Goal: Task Accomplishment & Management: Manage account settings

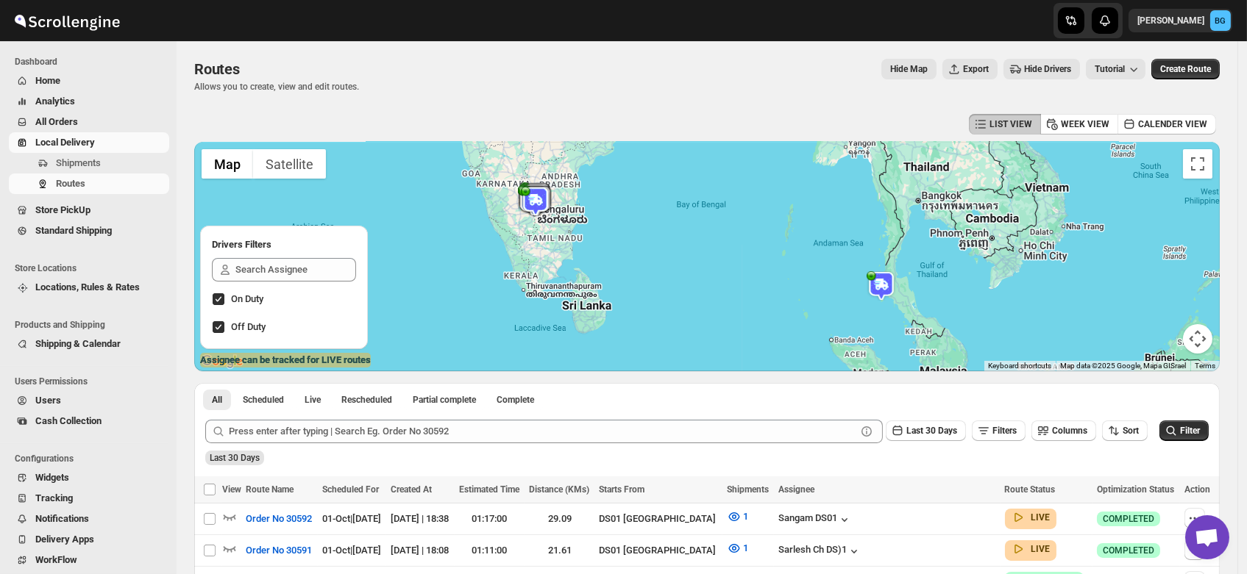
click at [66, 163] on span "Shipments" at bounding box center [78, 162] width 45 height 11
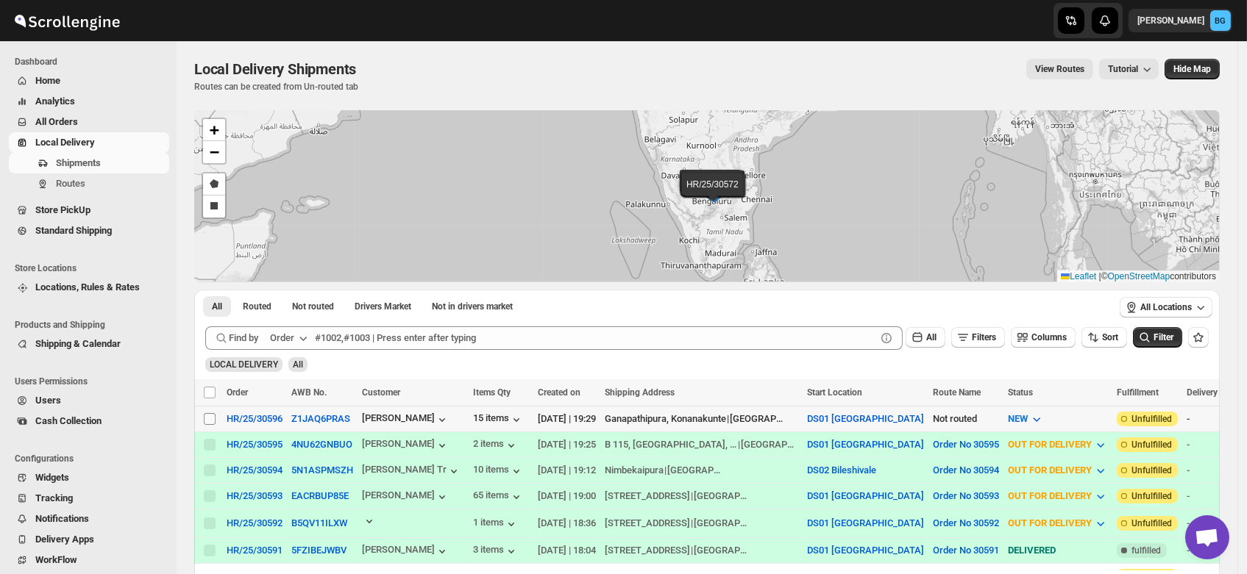
click at [206, 417] on input "Select shipment" at bounding box center [210, 419] width 12 height 12
checkbox input "true"
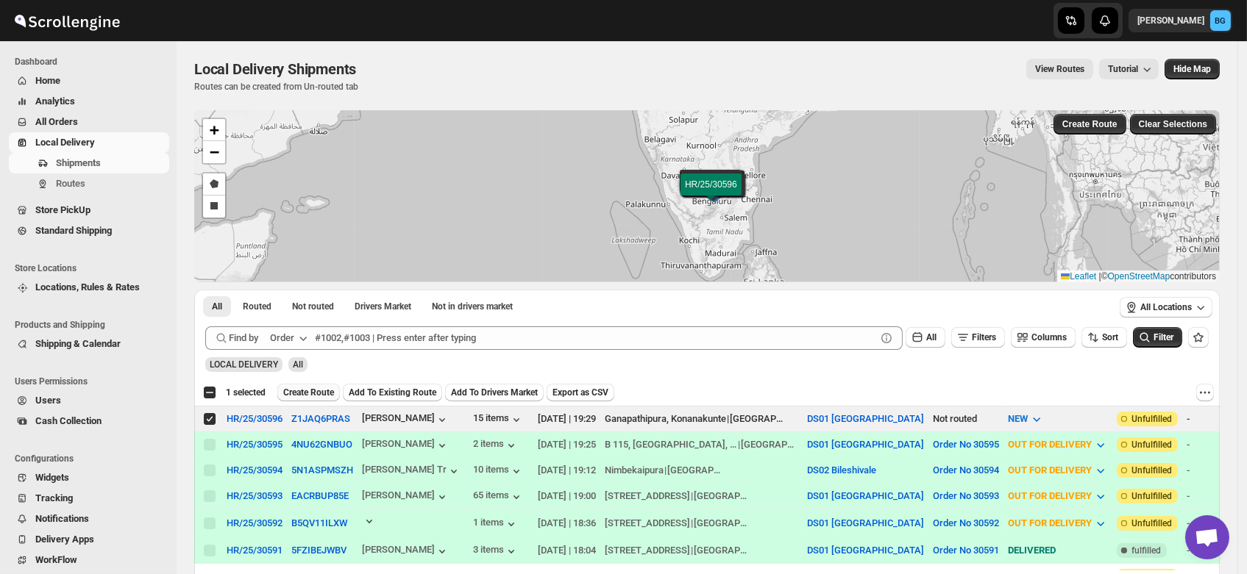
click at [299, 388] on span "Create Route" at bounding box center [308, 393] width 51 height 12
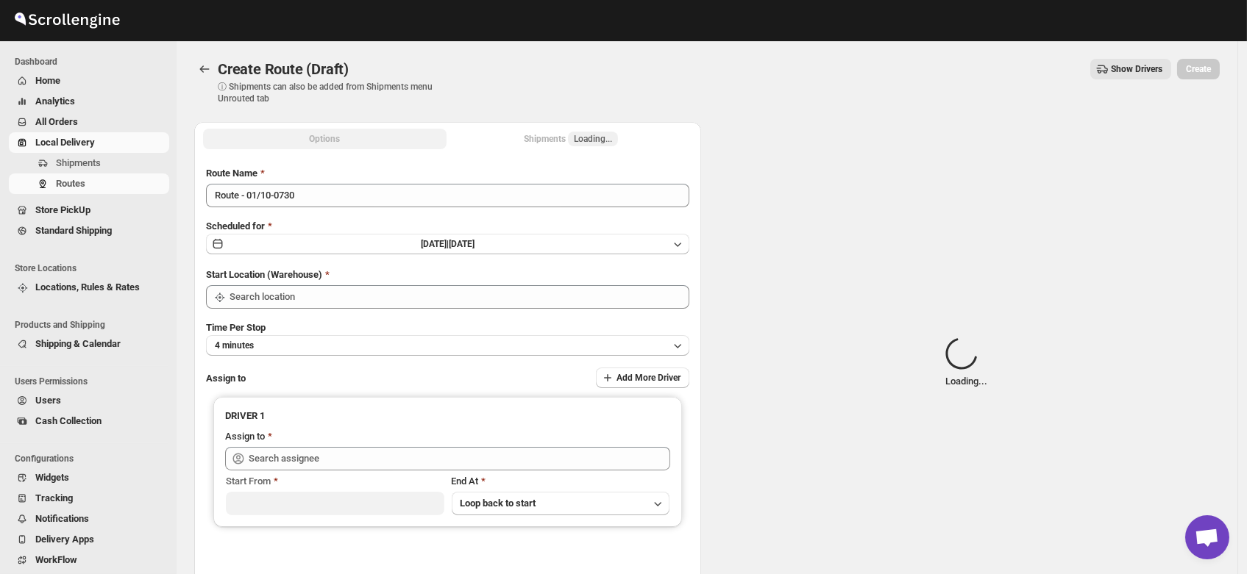
type input "DS01 [GEOGRAPHIC_DATA]"
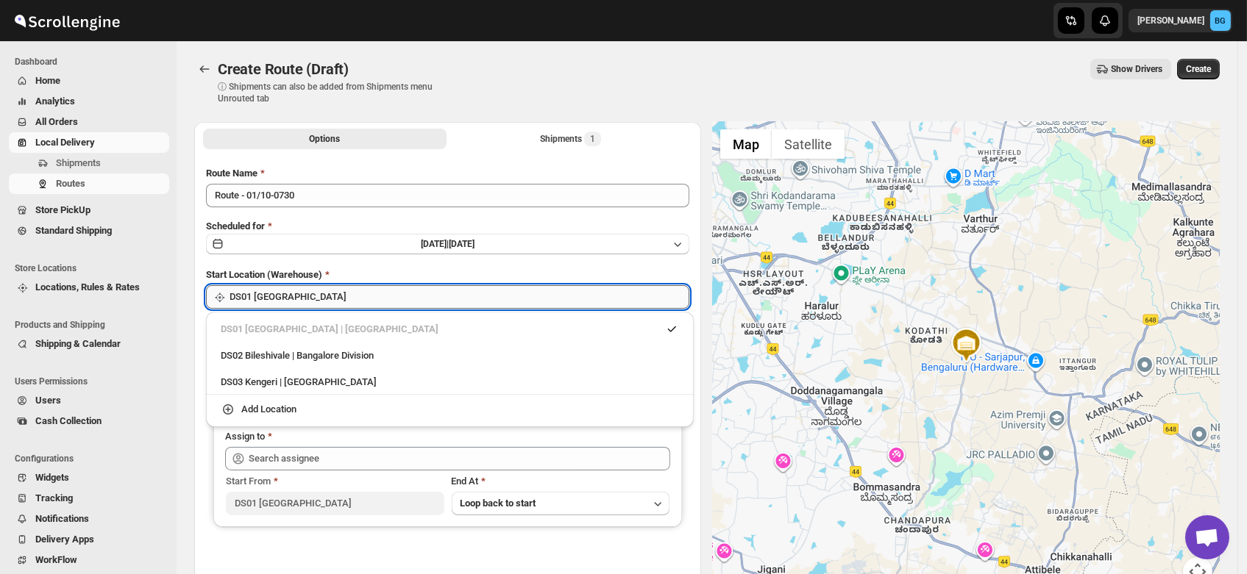
click at [288, 304] on input "DS01 [GEOGRAPHIC_DATA]" at bounding box center [459, 297] width 460 height 24
click at [279, 375] on div "DS03 Kengeri | [GEOGRAPHIC_DATA]" at bounding box center [450, 382] width 458 height 15
type input "DS03 Kengeri"
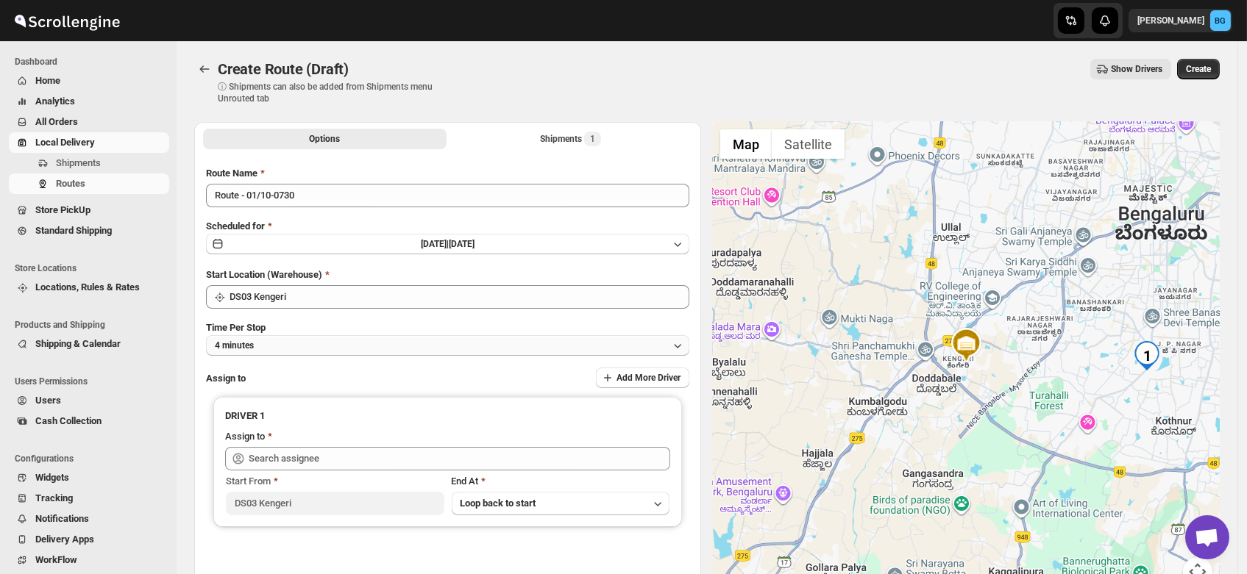
click at [266, 349] on button "4 minutes" at bounding box center [447, 345] width 483 height 21
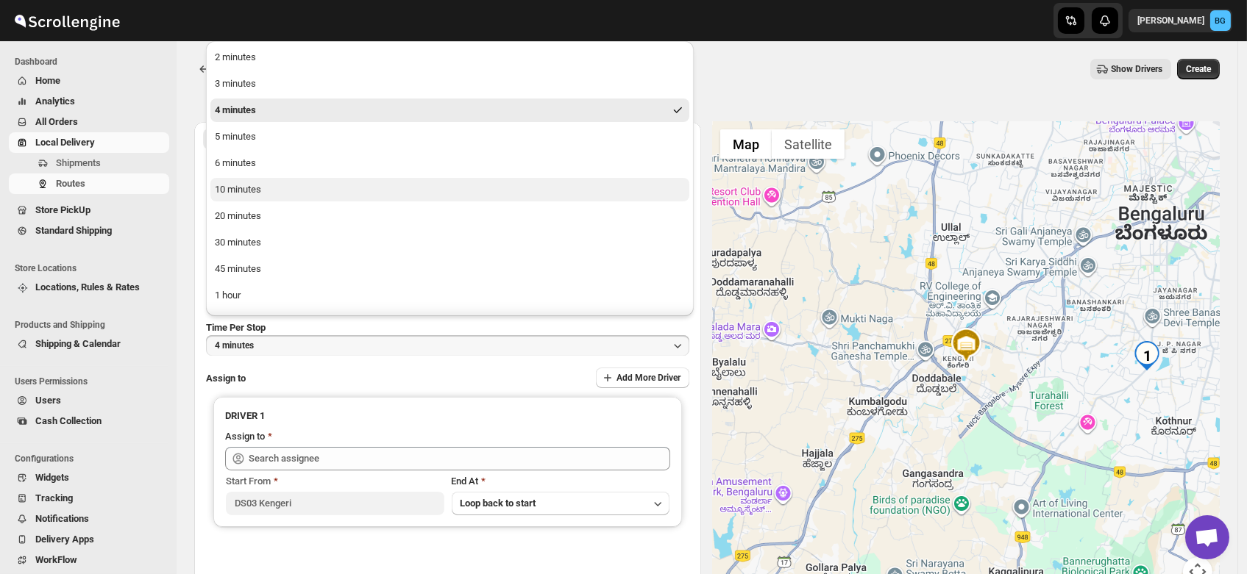
click at [263, 185] on button "10 minutes" at bounding box center [449, 190] width 479 height 24
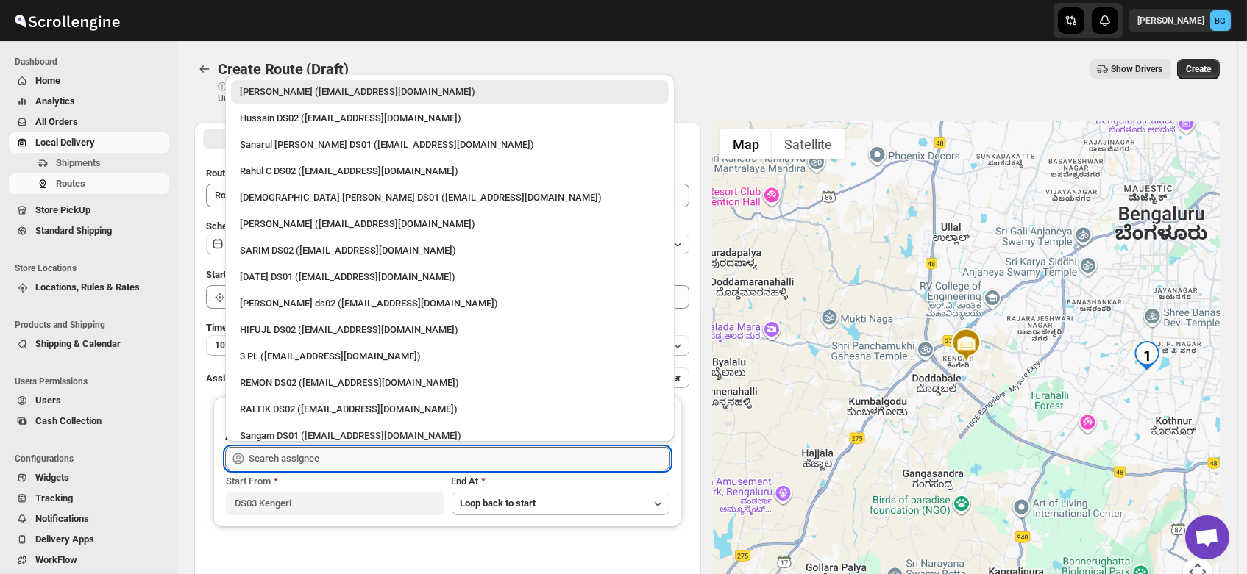
click at [272, 459] on input "text" at bounding box center [459, 459] width 421 height 24
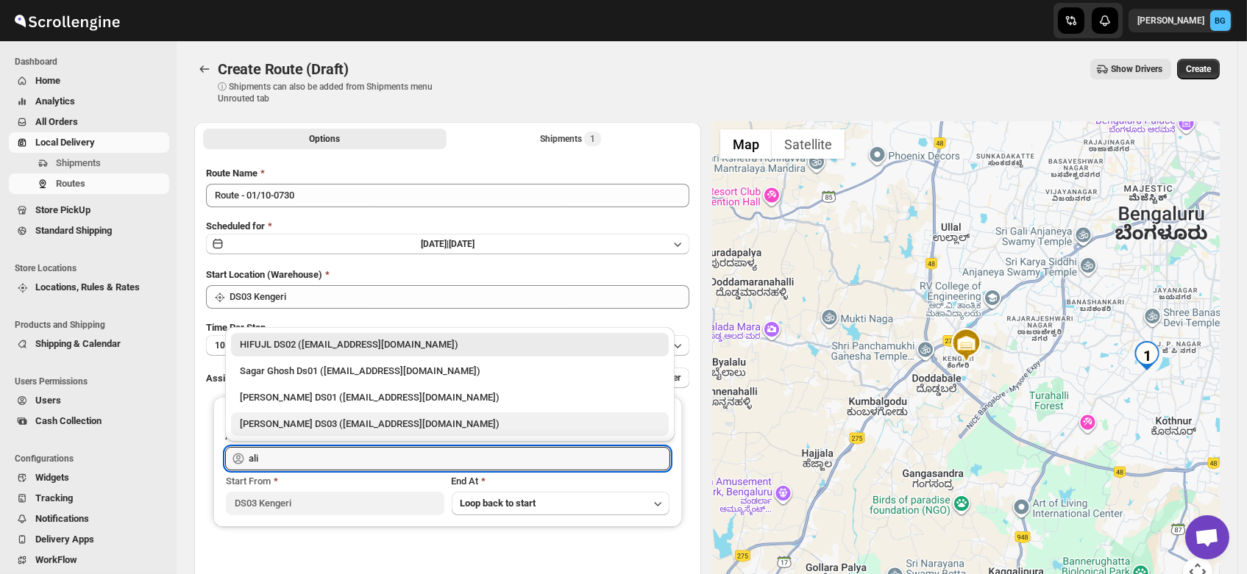
click at [300, 422] on div "[PERSON_NAME] DS03 ([EMAIL_ADDRESS][DOMAIN_NAME])" at bounding box center [450, 424] width 420 height 15
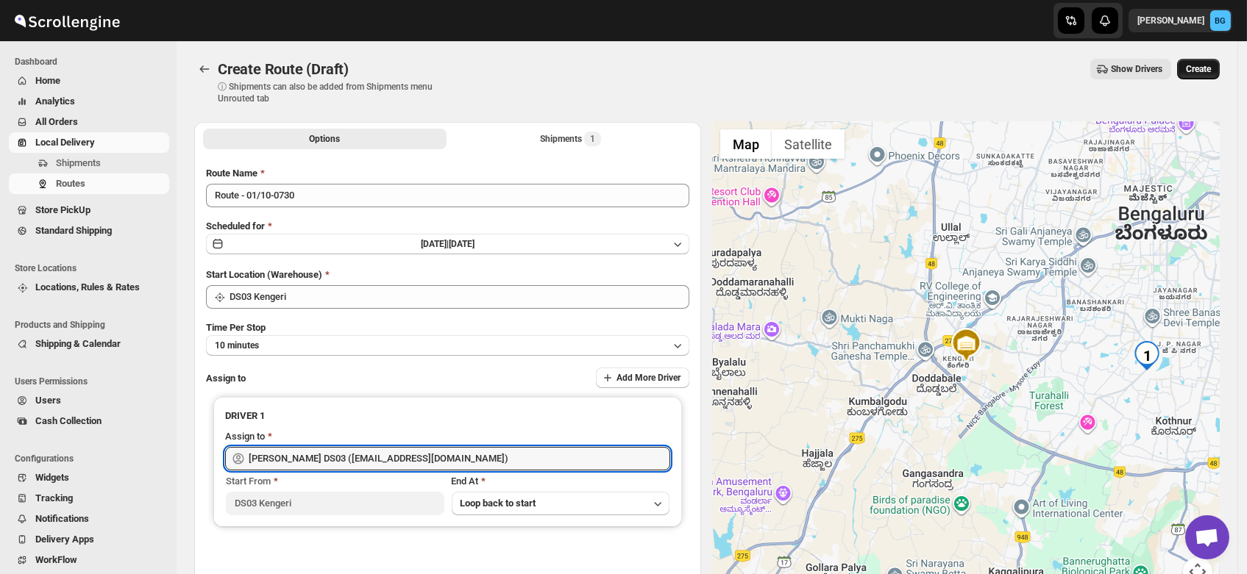
type input "[PERSON_NAME] DS03 ([EMAIL_ADDRESS][DOMAIN_NAME])"
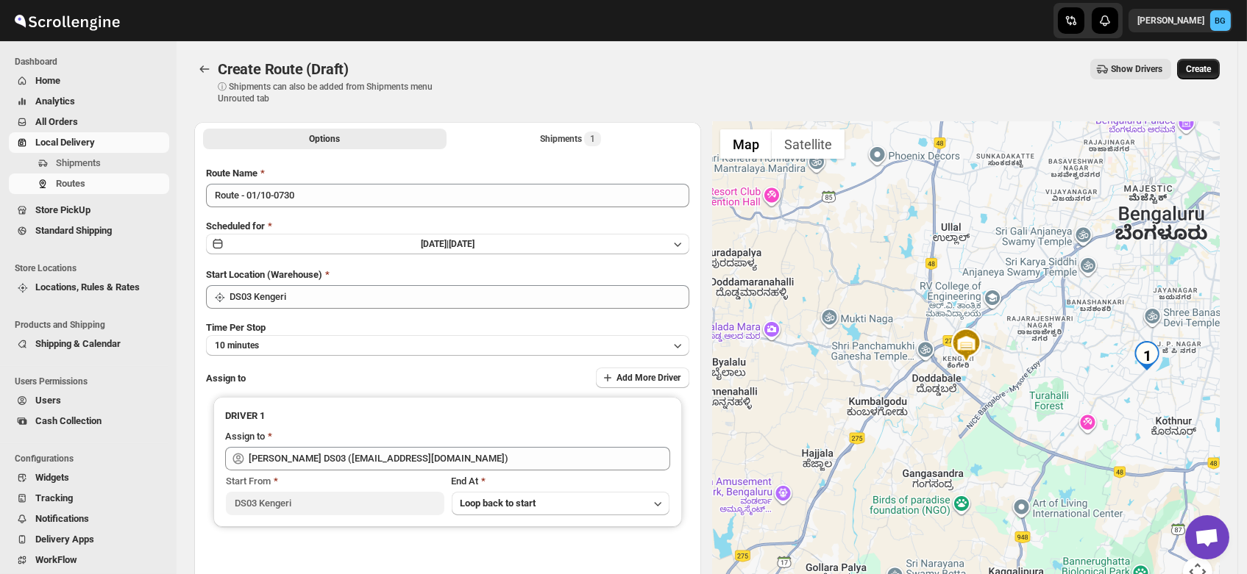
click at [1204, 72] on span "Create" at bounding box center [1198, 69] width 25 height 12
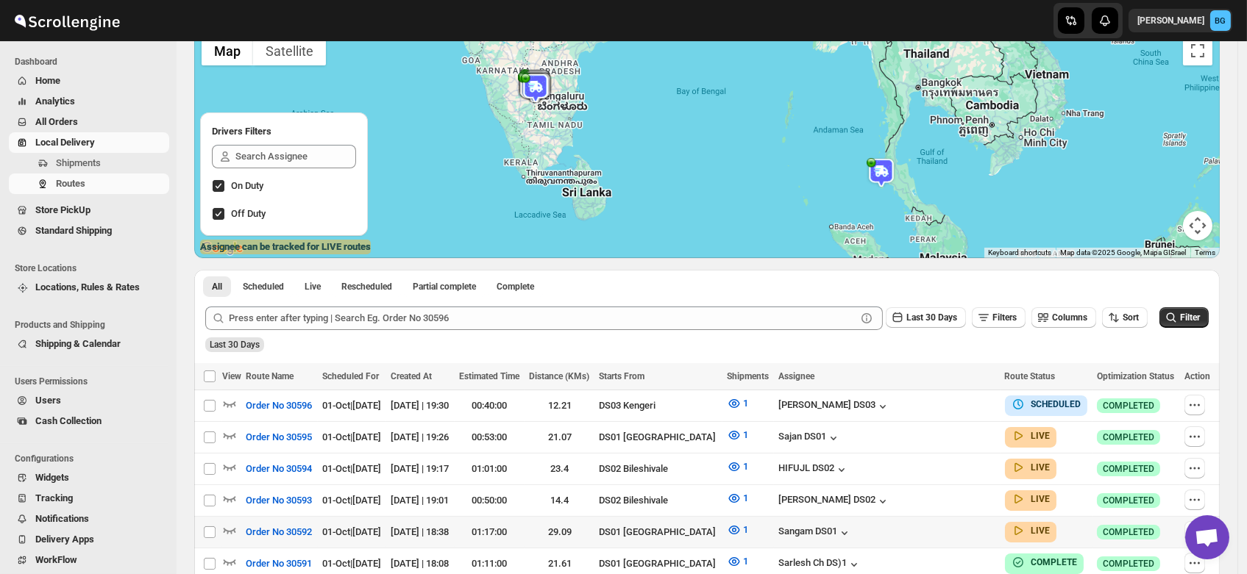
scroll to position [112, 0]
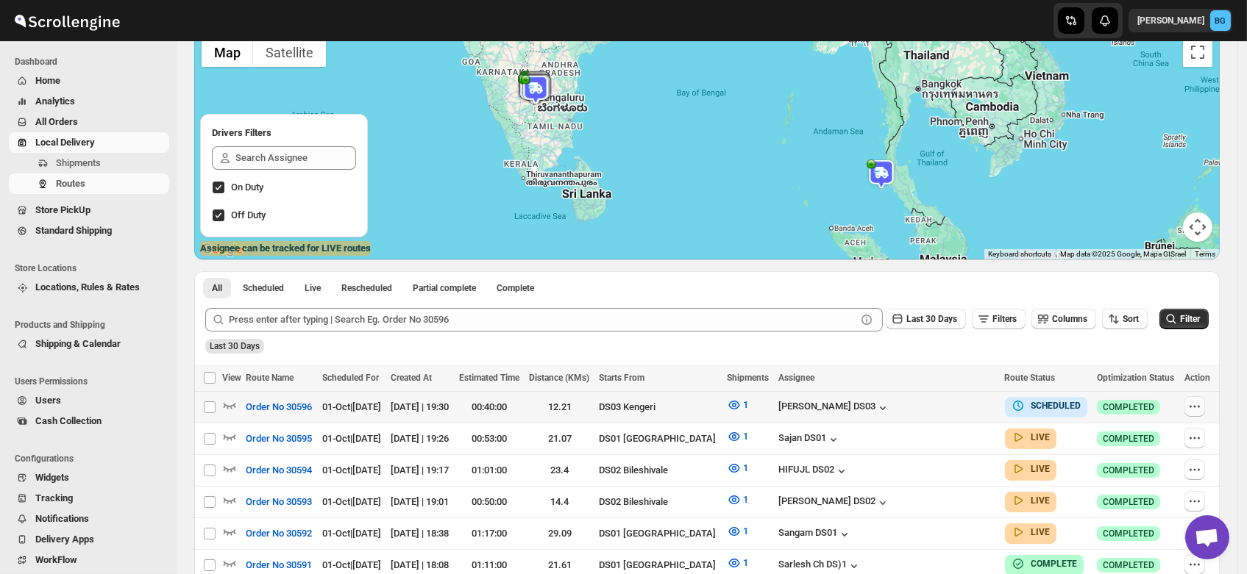
click at [1194, 405] on icon "button" at bounding box center [1194, 406] width 15 height 15
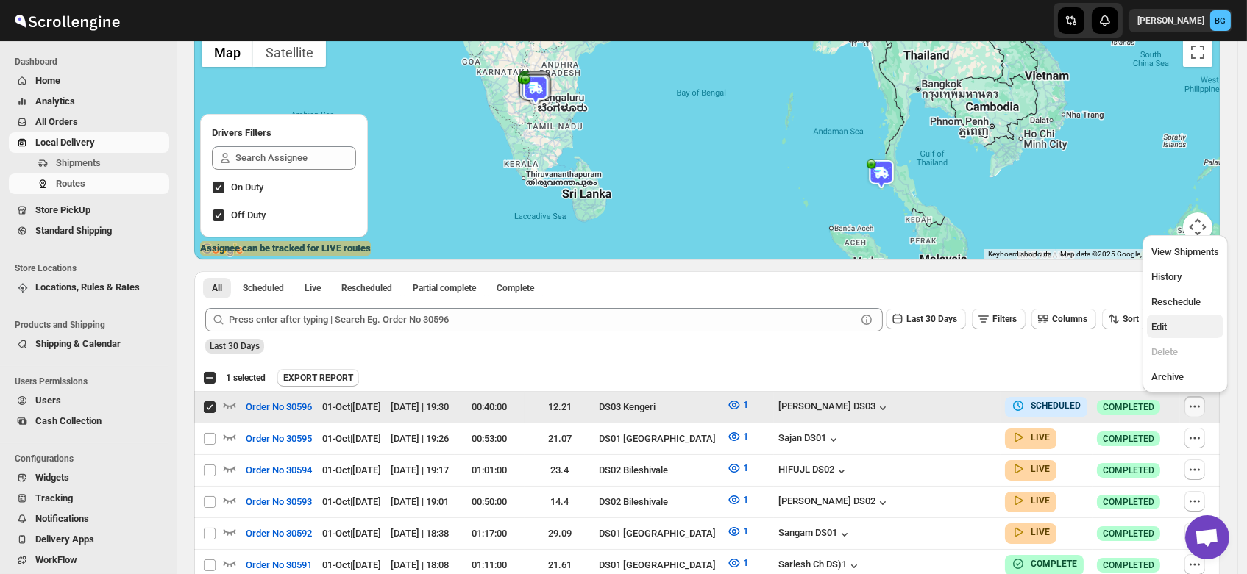
click at [1155, 334] on span "Edit" at bounding box center [1185, 327] width 68 height 15
checkbox input "false"
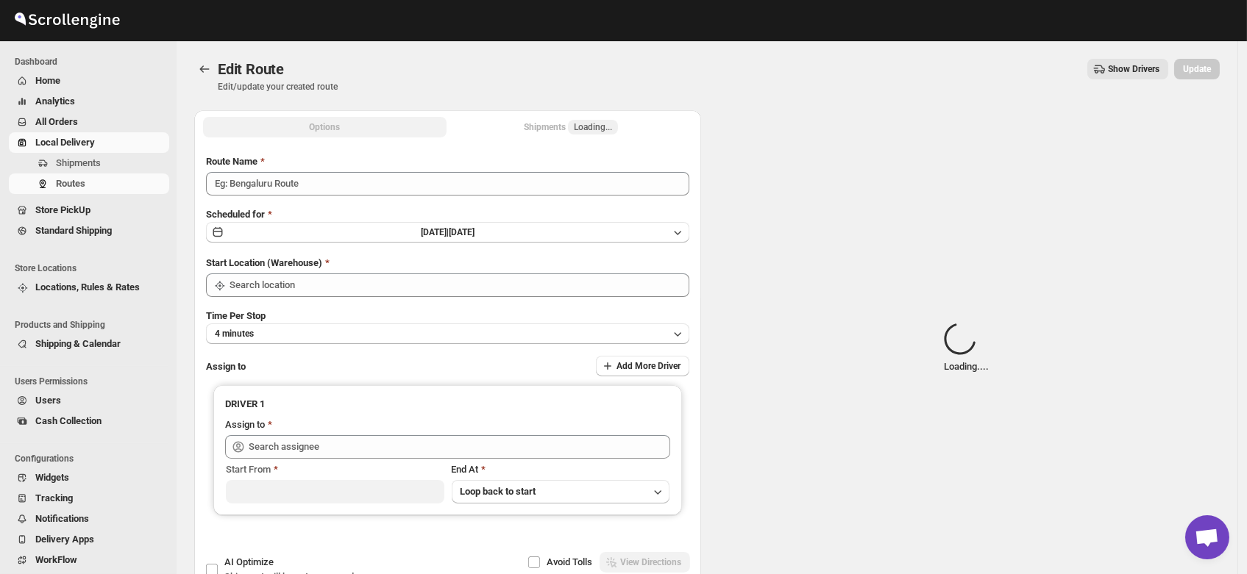
type input "Order No 30596"
type input "DS03 Kengeri"
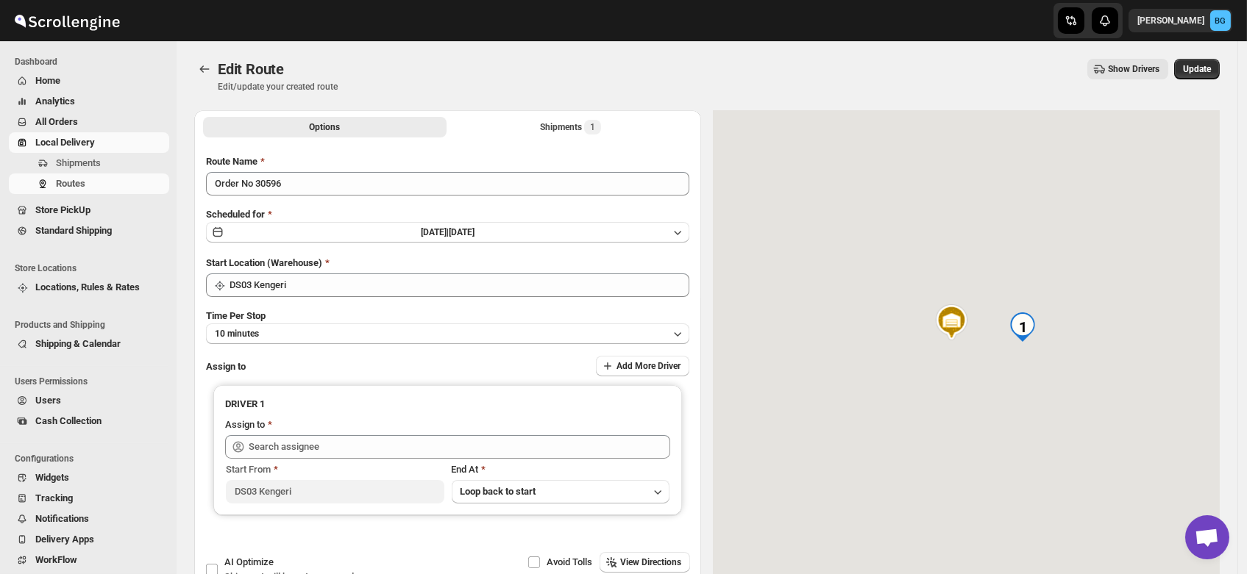
type input "[PERSON_NAME] DS03 ([EMAIL_ADDRESS][DOMAIN_NAME])"
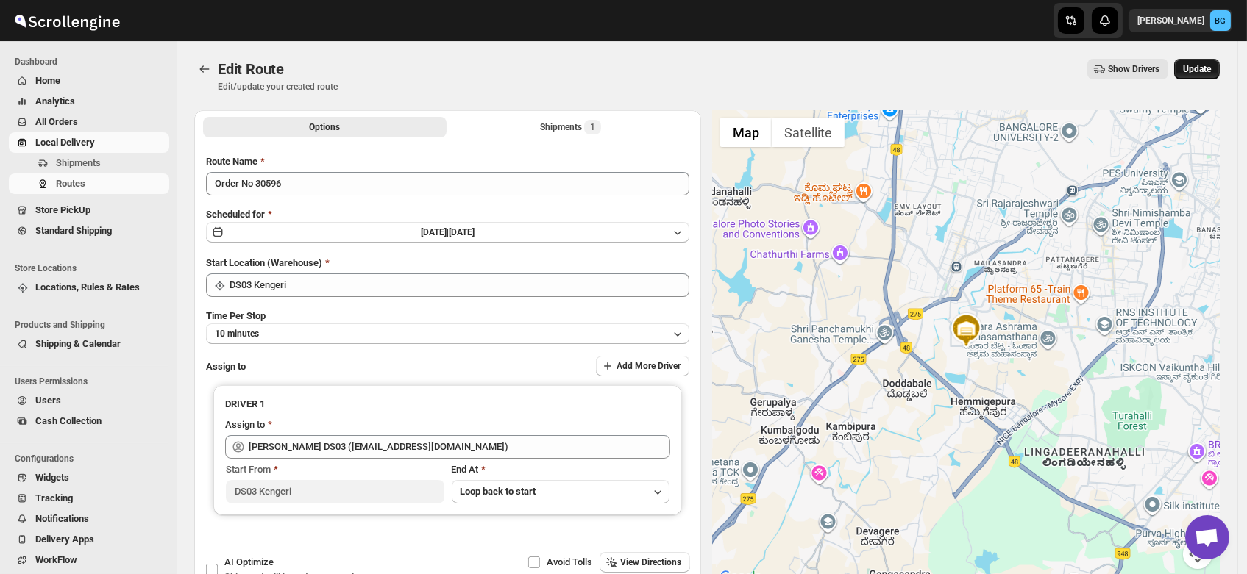
click at [1210, 68] on span "Update" at bounding box center [1197, 69] width 28 height 12
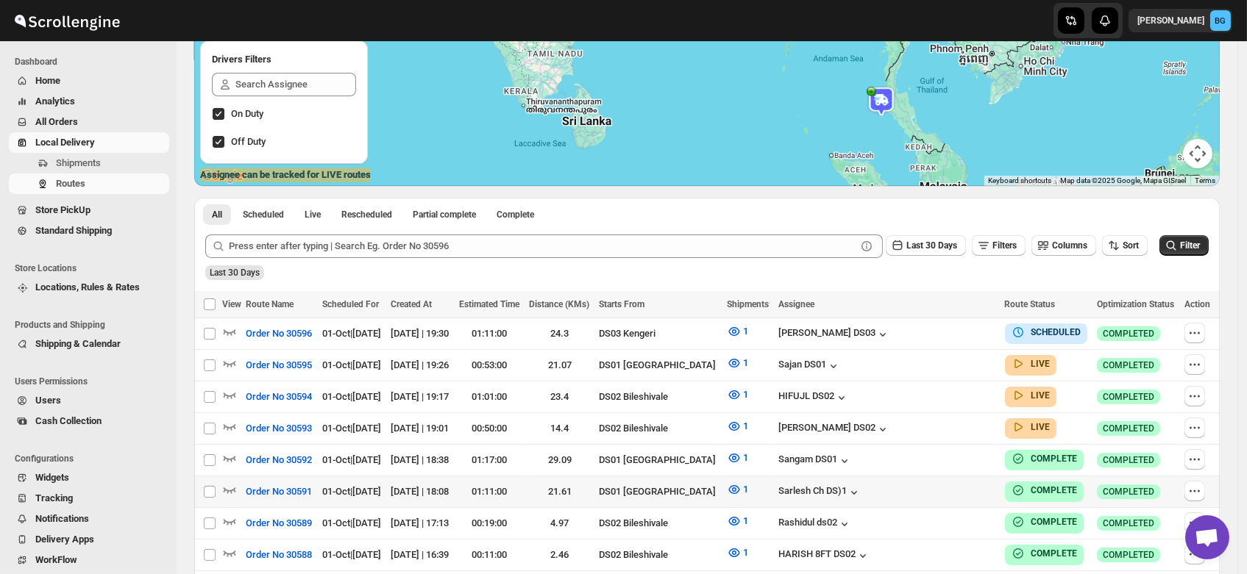
scroll to position [188, 0]
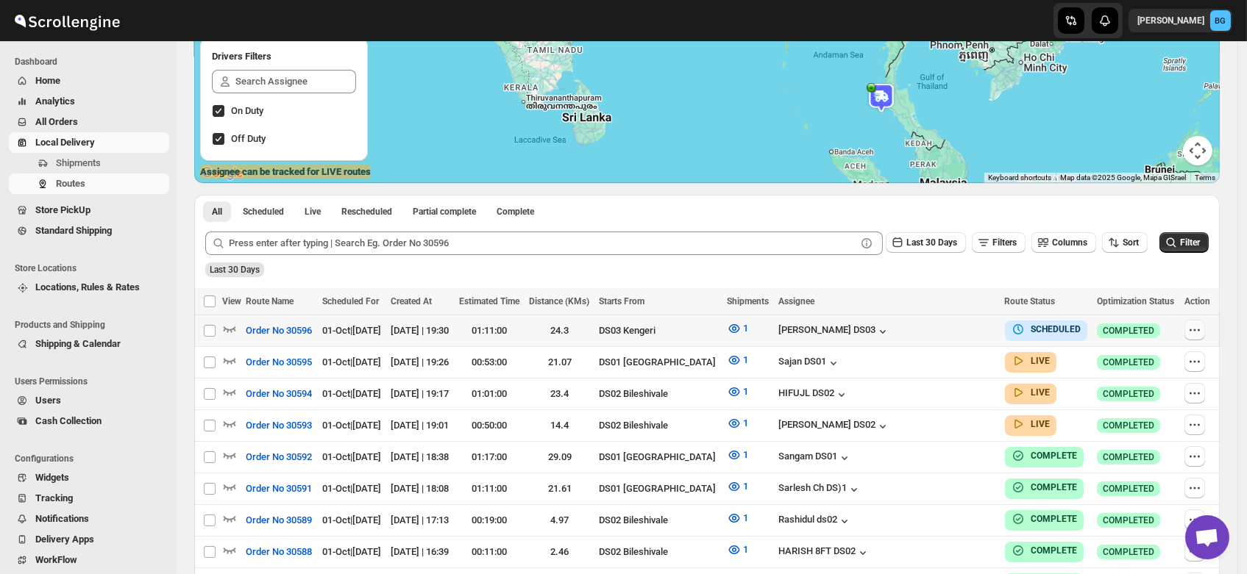
click at [1198, 329] on icon "button" at bounding box center [1194, 330] width 15 height 15
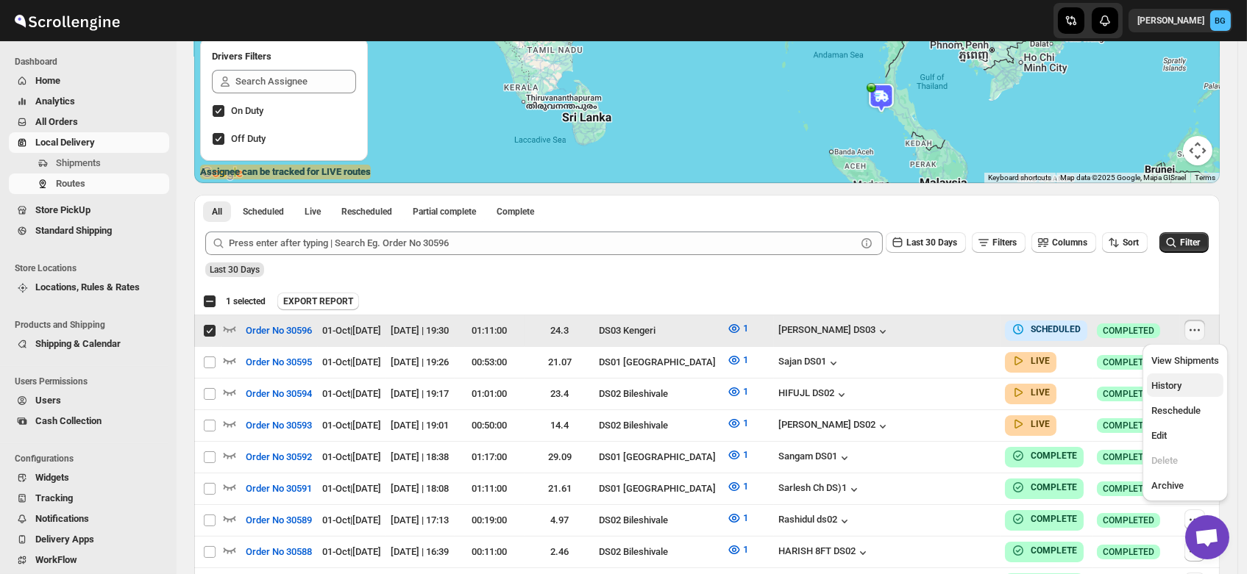
click at [1162, 381] on span "History" at bounding box center [1166, 385] width 30 height 11
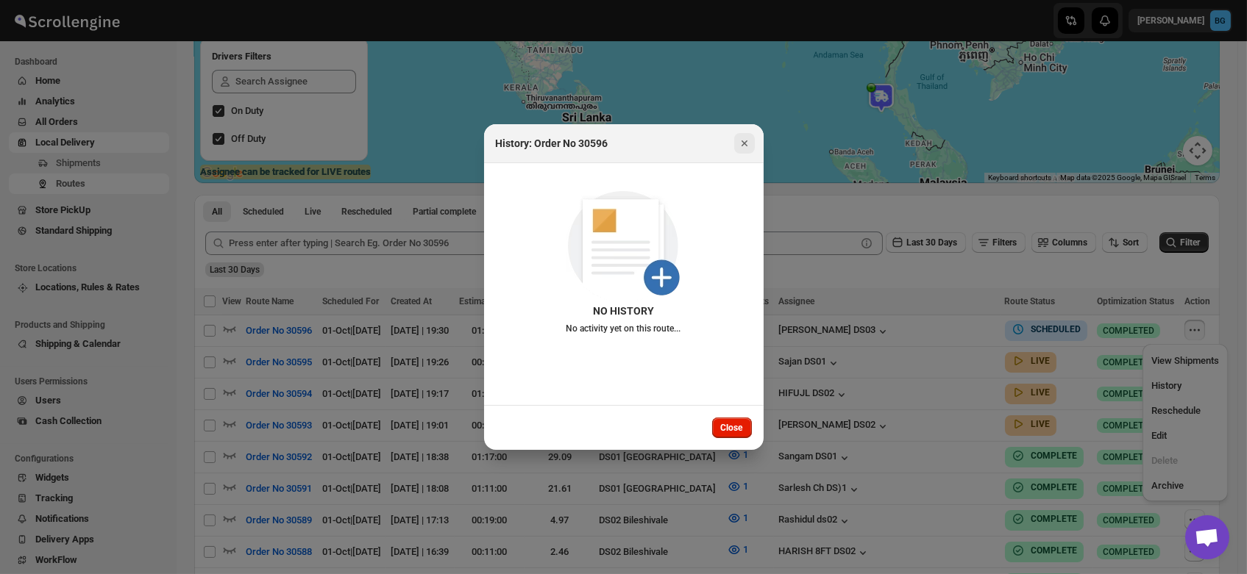
click at [744, 140] on icon "Close" at bounding box center [744, 143] width 15 height 15
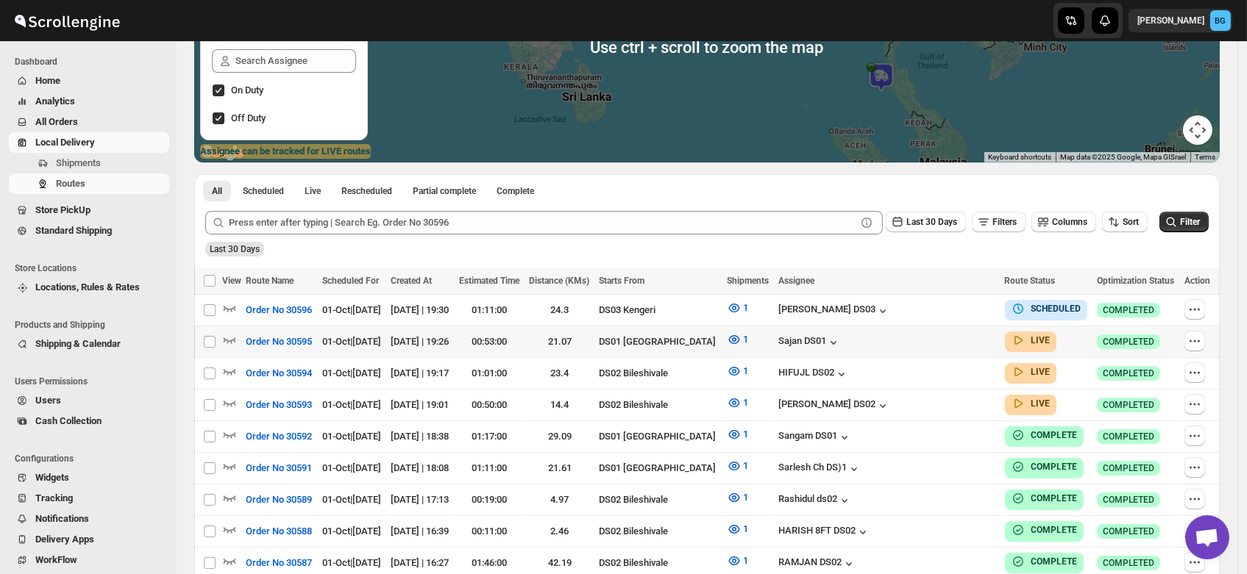
scroll to position [212, 0]
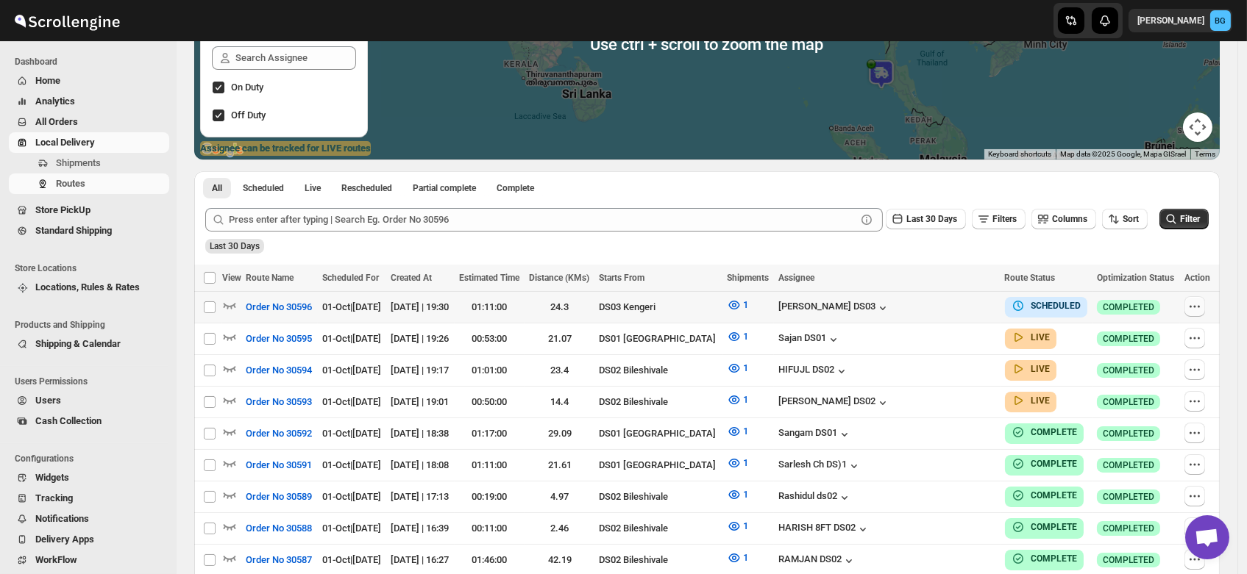
click at [1196, 307] on icon "button" at bounding box center [1195, 307] width 2 height 2
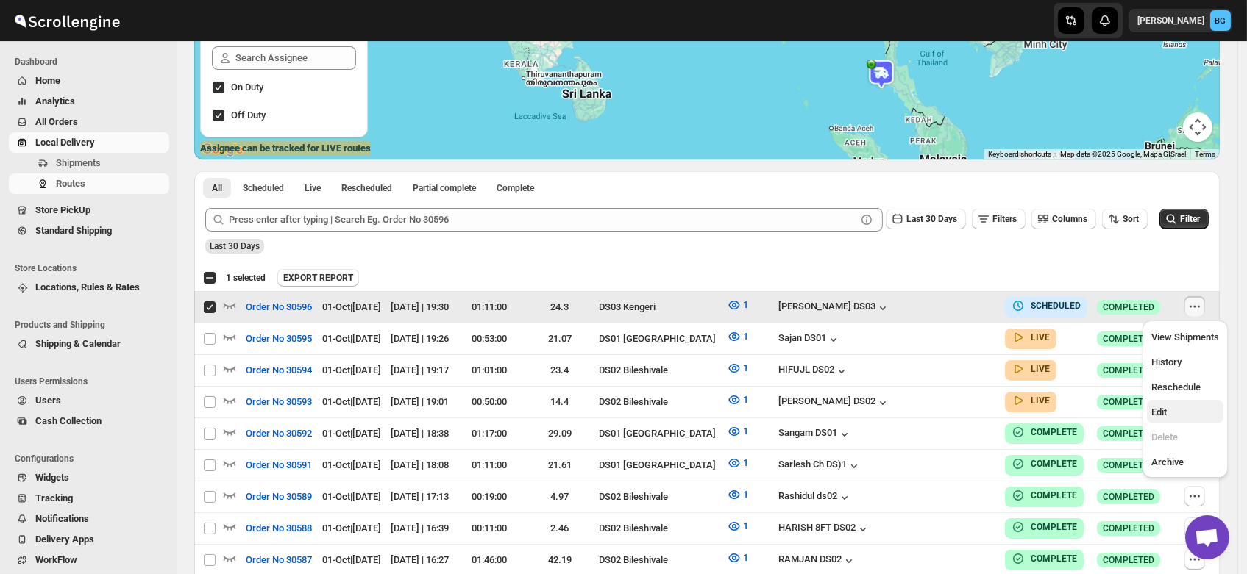
click at [1164, 407] on span "Edit" at bounding box center [1158, 412] width 15 height 11
checkbox input "false"
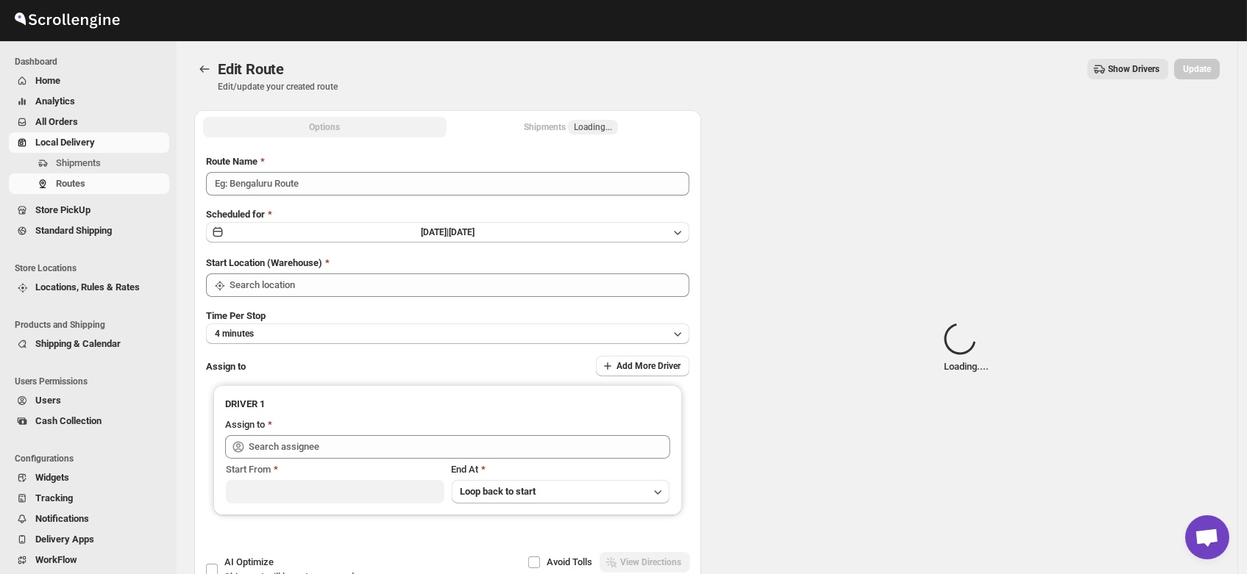
type input "Order No 30596"
type input "DS03 Kengeri"
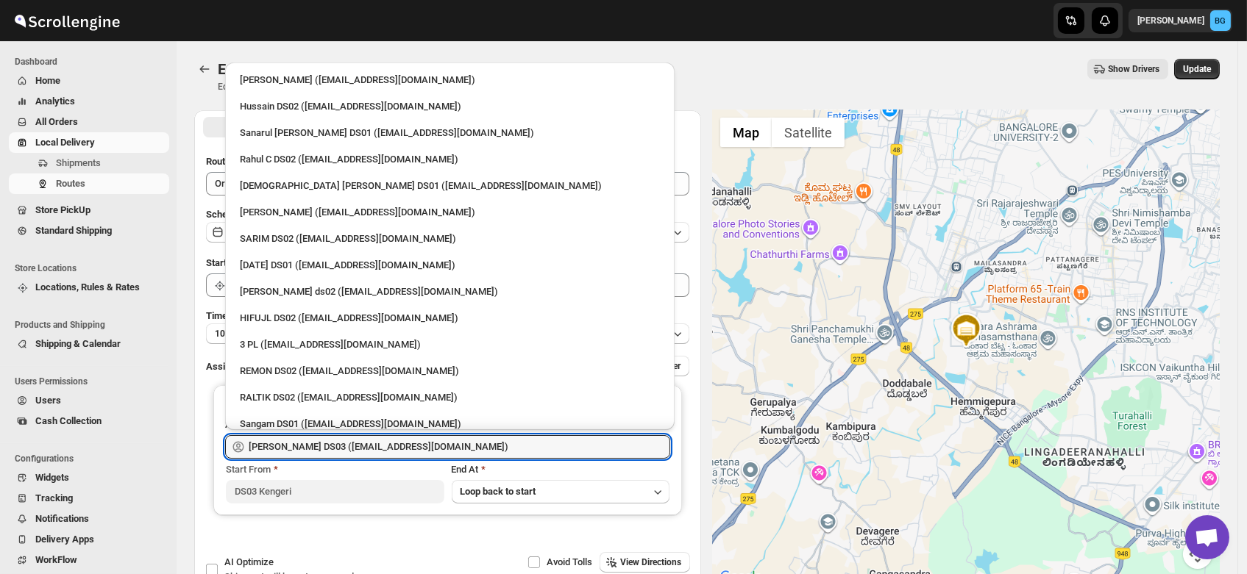
drag, startPoint x: 469, startPoint y: 444, endPoint x: 0, endPoint y: 471, distance: 469.3
click at [0, 471] on div "Skip to content [PERSON_NAME] BG Dashboard Home Analytics All Orders Local Deli…" at bounding box center [623, 336] width 1247 height 672
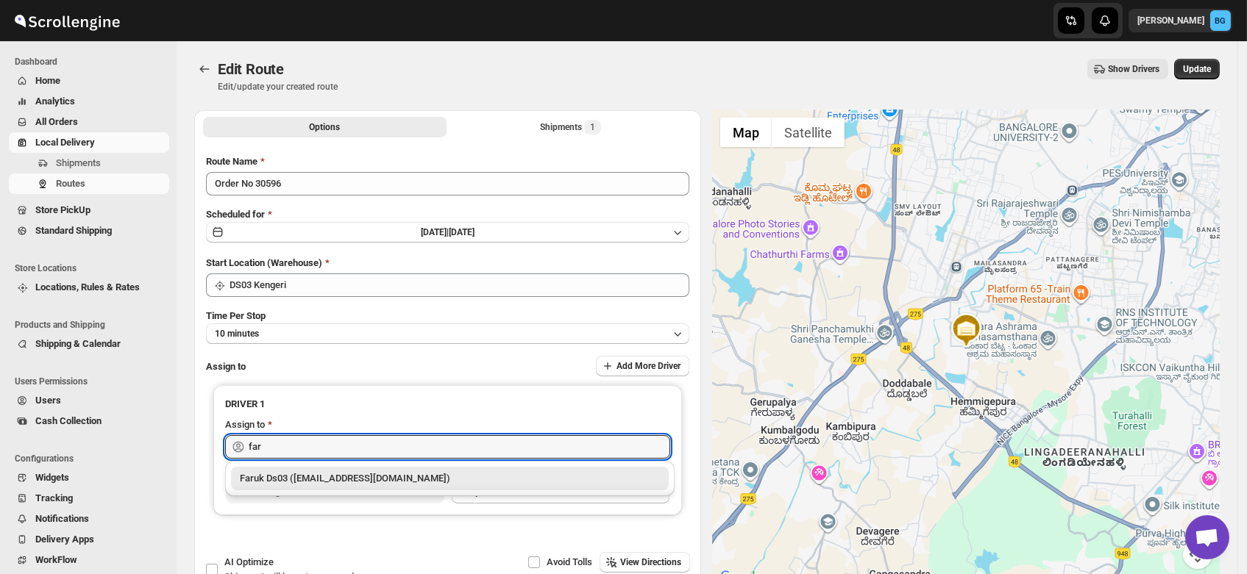
click at [291, 472] on div "Faruk Ds03 ([EMAIL_ADDRESS][DOMAIN_NAME])" at bounding box center [450, 478] width 420 height 15
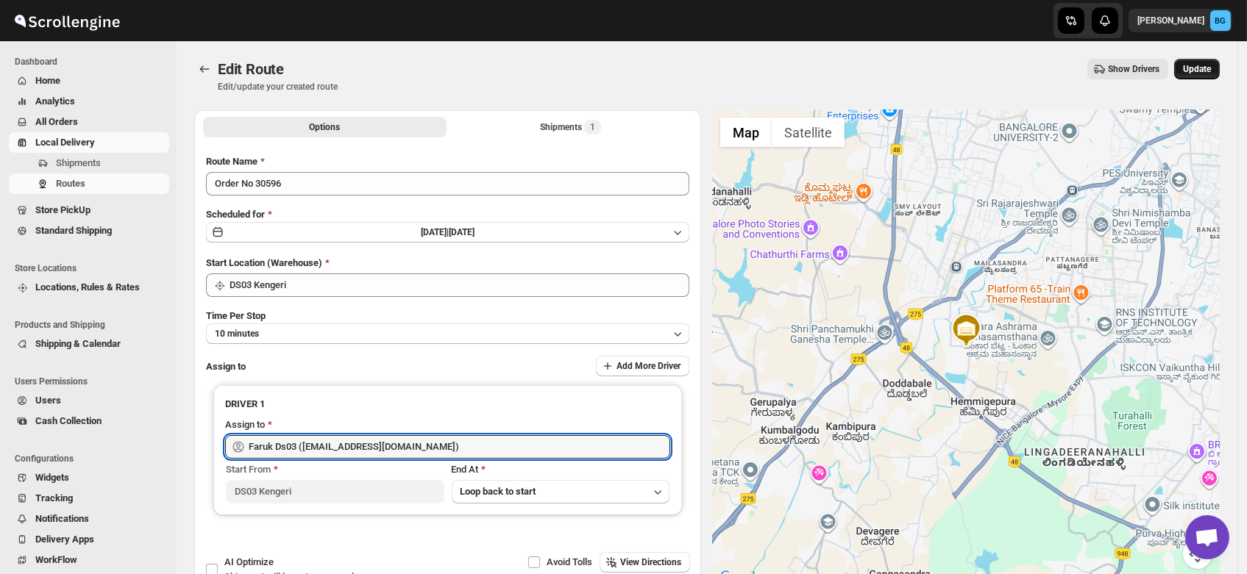
type input "Faruk Ds03 ([EMAIL_ADDRESS][DOMAIN_NAME])"
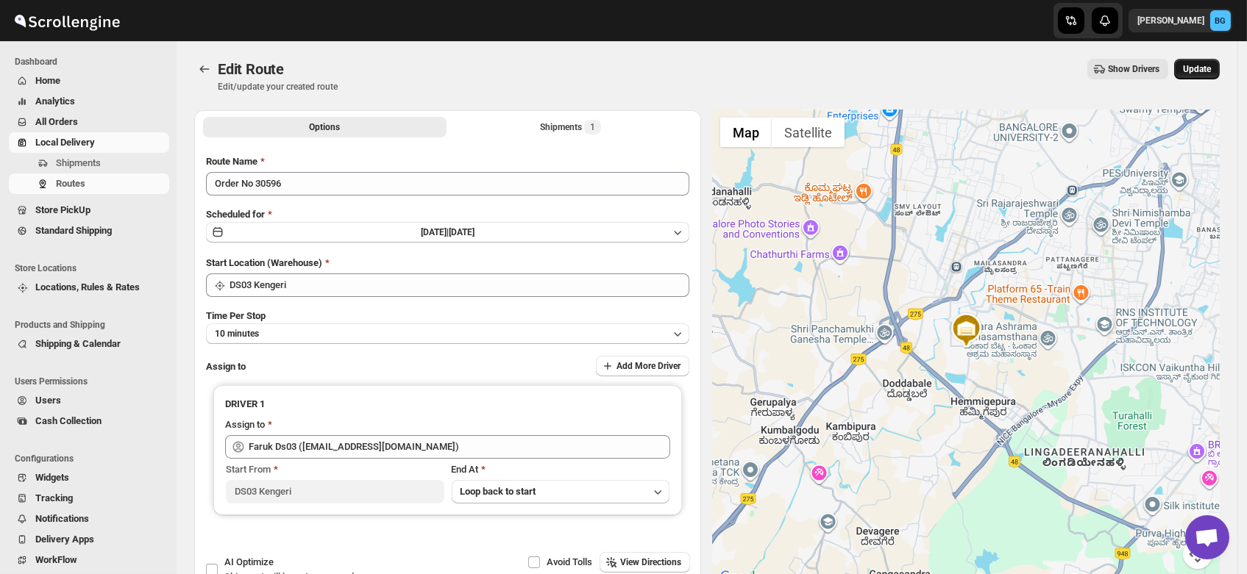
click at [1211, 69] on span "Update" at bounding box center [1197, 69] width 28 height 12
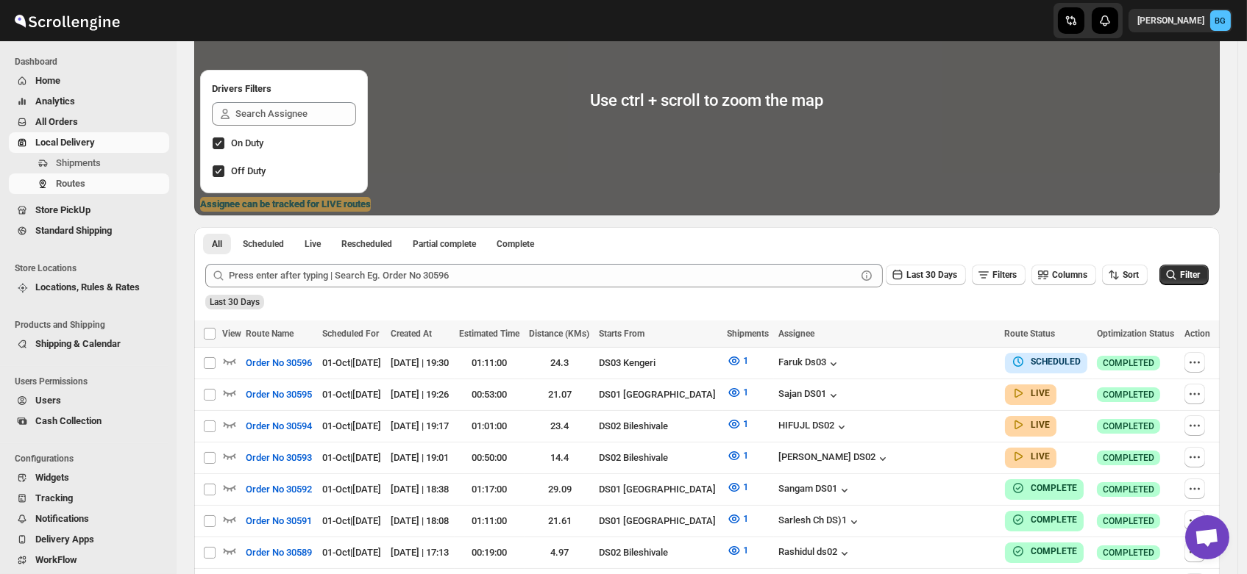
scroll to position [157, 0]
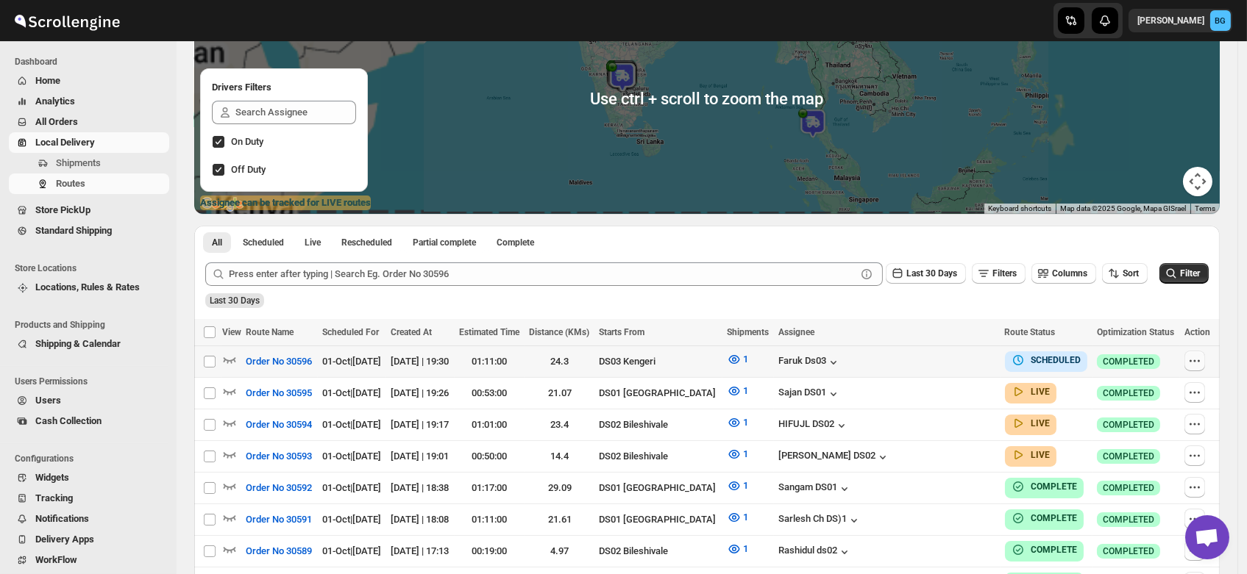
click at [1195, 361] on icon "button" at bounding box center [1195, 361] width 2 height 2
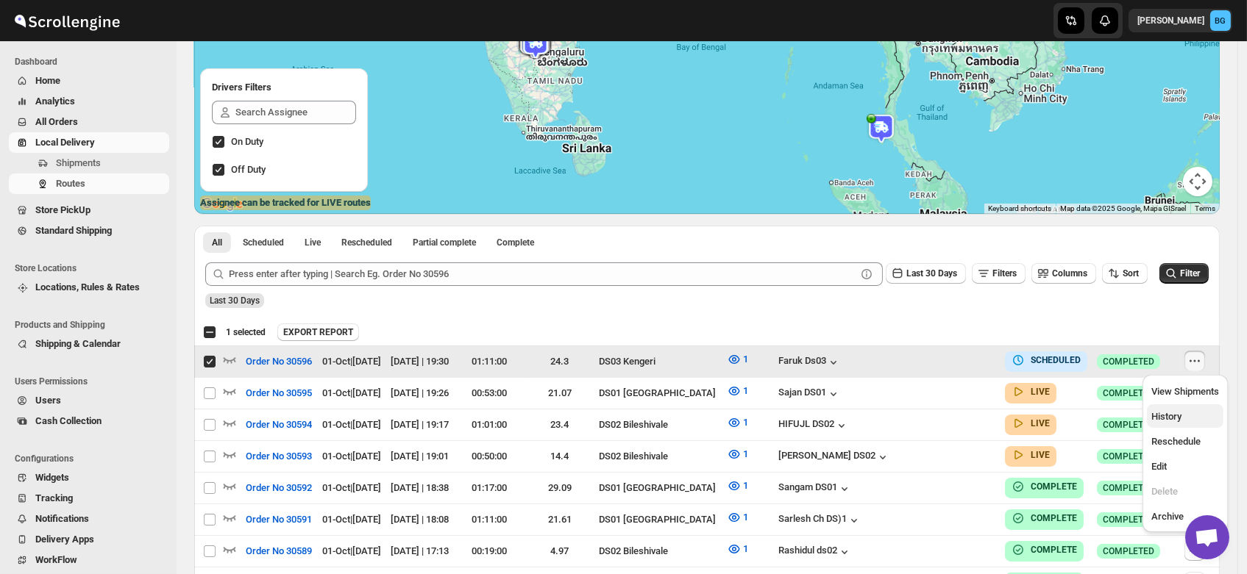
click at [1165, 413] on span "History" at bounding box center [1166, 416] width 30 height 11
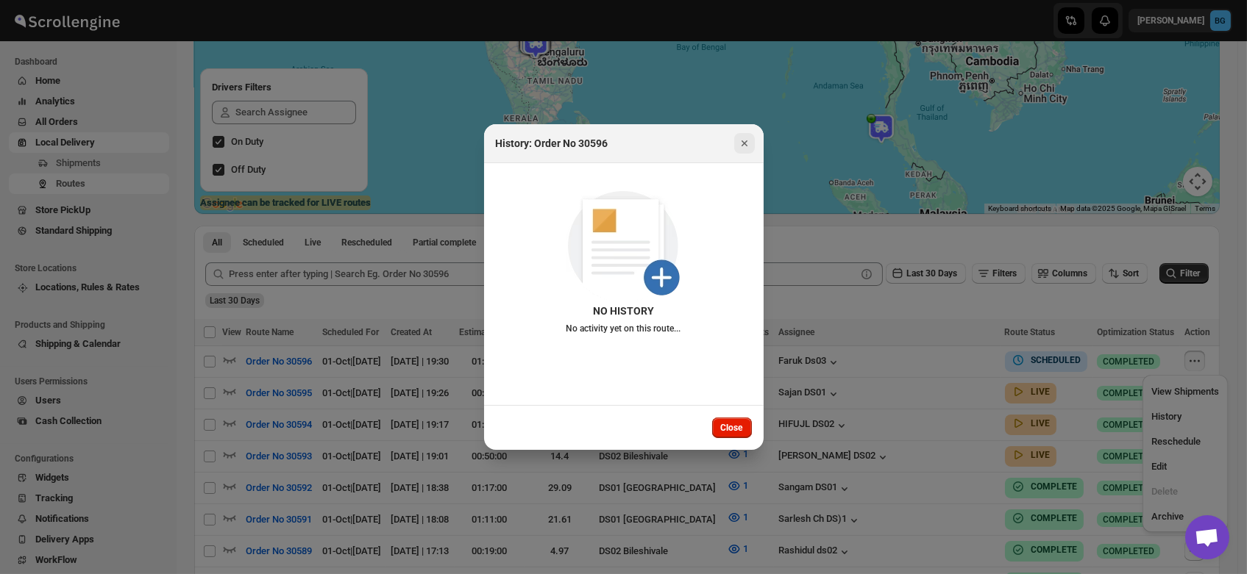
click at [741, 138] on icon "Close" at bounding box center [744, 143] width 15 height 15
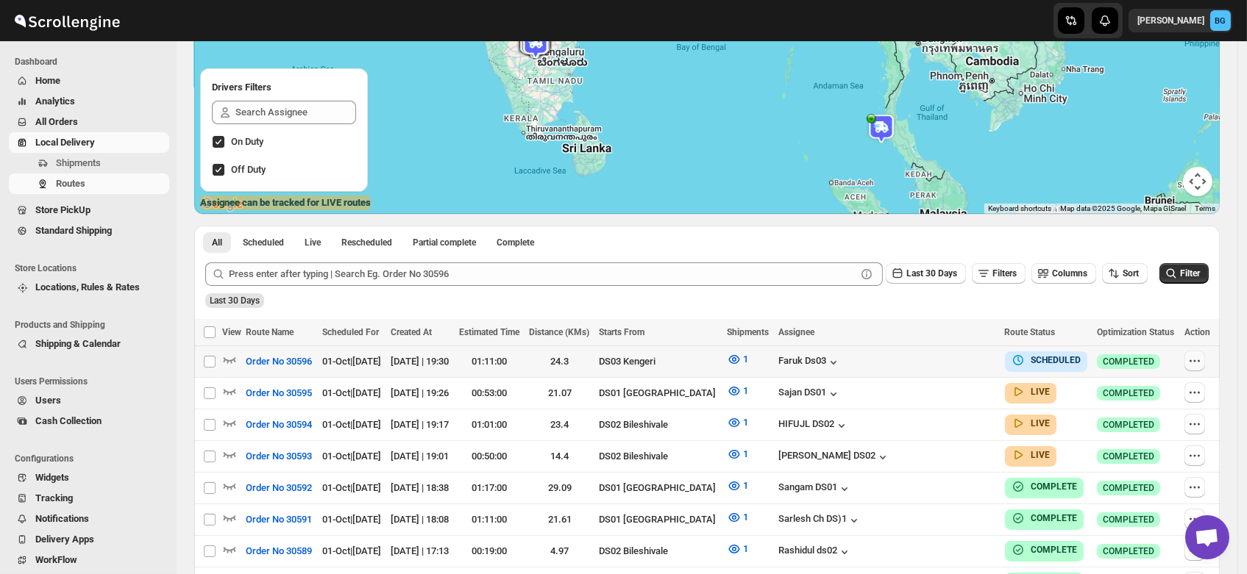
click at [1195, 360] on icon "button" at bounding box center [1194, 361] width 15 height 15
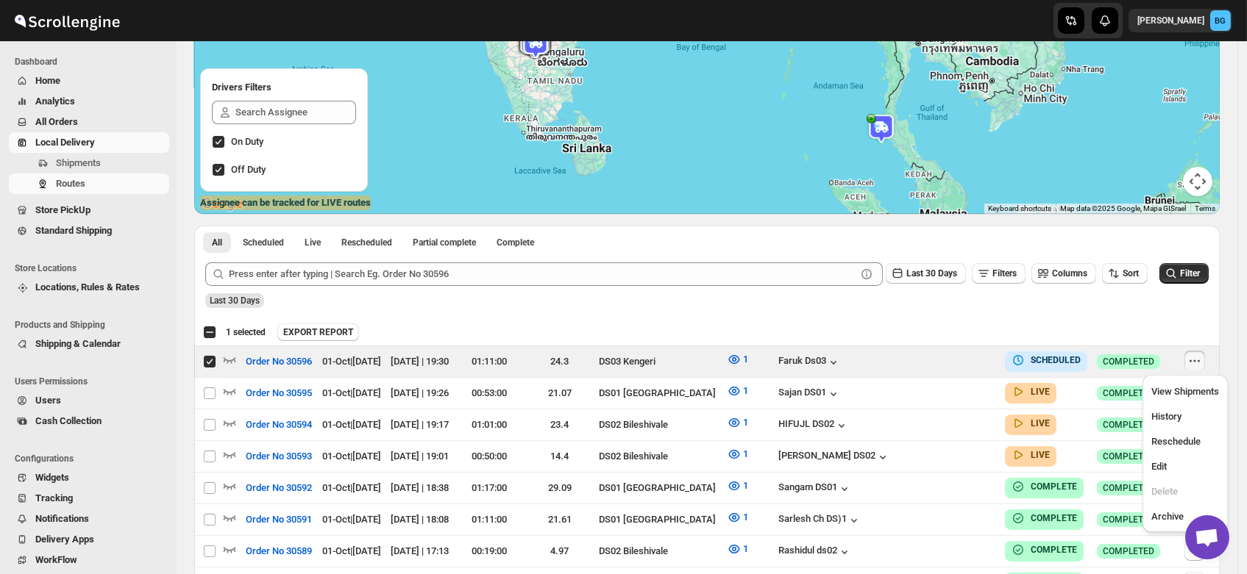
click at [1026, 331] on div "EXPORT REPORT" at bounding box center [745, 333] width 936 height 18
click at [211, 359] on input "Select route" at bounding box center [210, 362] width 12 height 12
checkbox input "false"
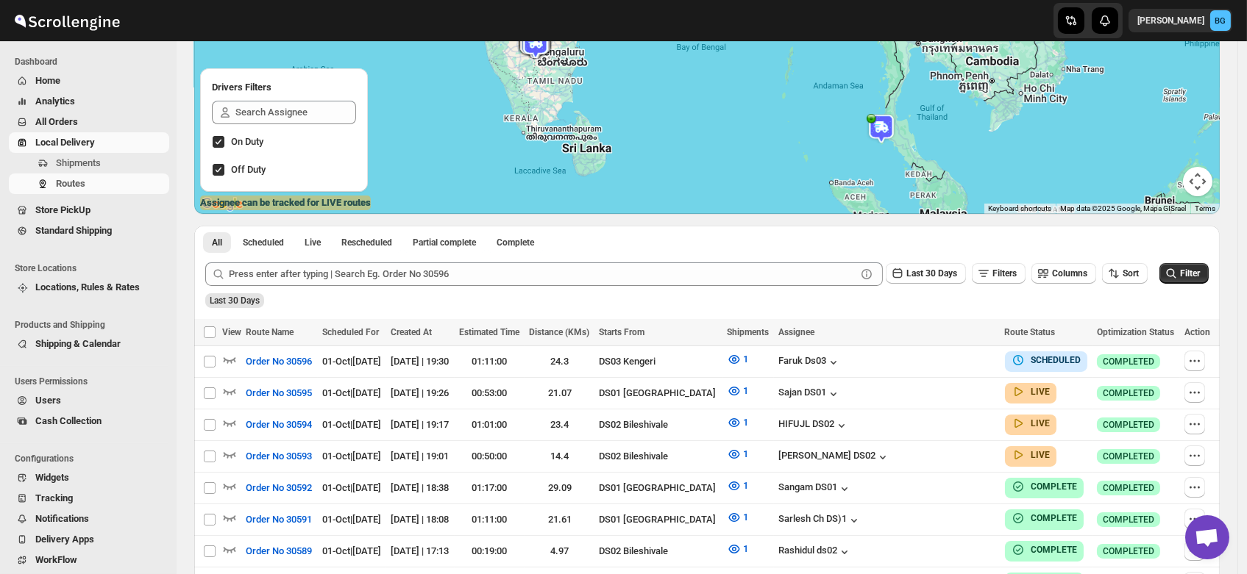
scroll to position [0, 0]
